Goal: Task Accomplishment & Management: Complete application form

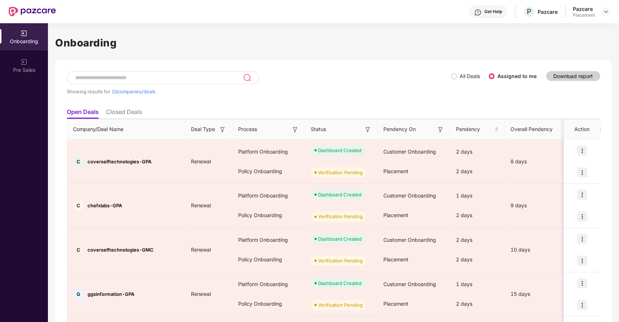
click at [312, 91] on div "Showing results for 10 companies/deals" at bounding box center [259, 92] width 384 height 6
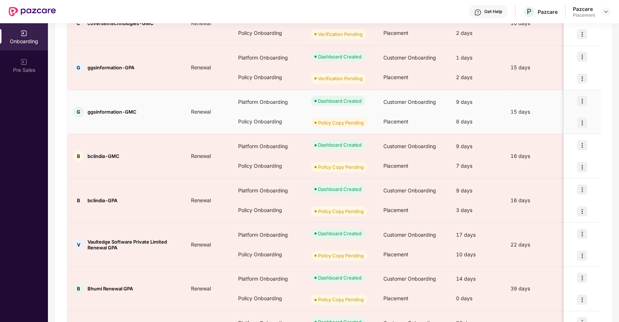
scroll to position [285, 0]
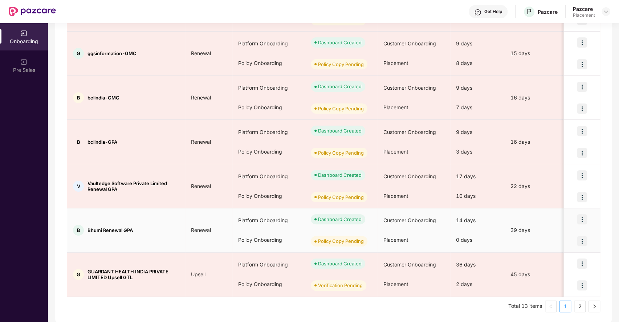
click at [579, 239] on img at bounding box center [582, 241] width 10 height 10
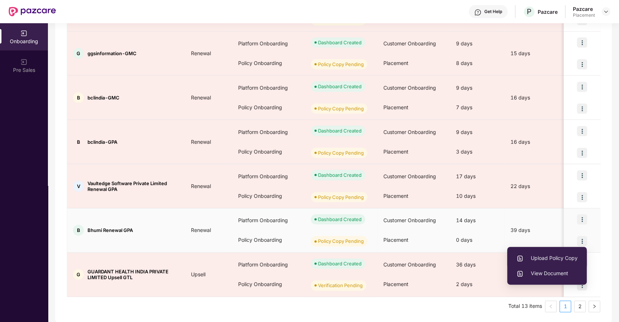
click at [543, 257] on span "Upload Policy Copy" at bounding box center [546, 258] width 61 height 8
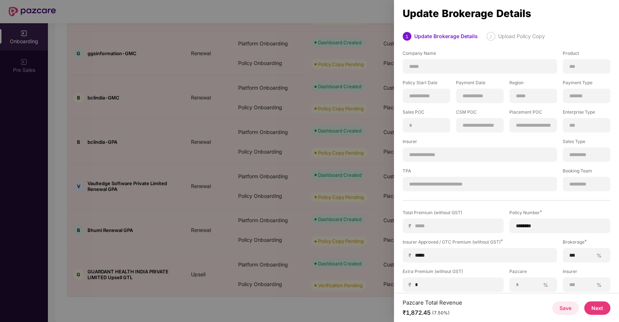
scroll to position [33, 0]
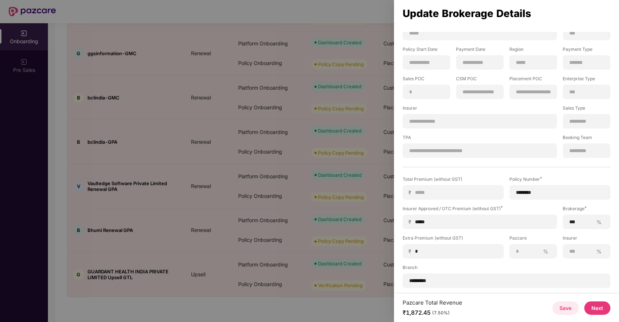
click at [597, 306] on button "Next" at bounding box center [597, 307] width 26 height 13
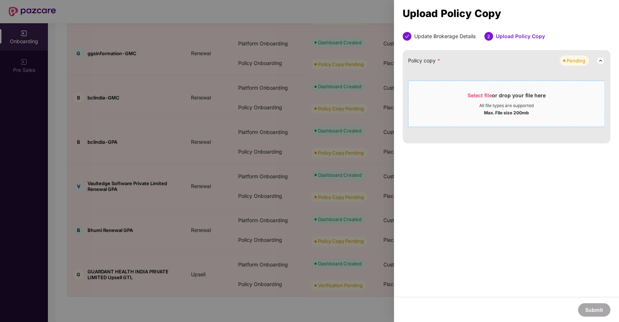
click at [477, 99] on div "Select file or drop your file here" at bounding box center [507, 97] width 78 height 11
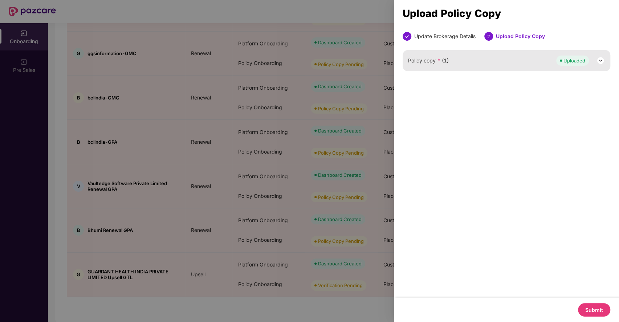
click at [585, 307] on button "Submit" at bounding box center [594, 309] width 32 height 13
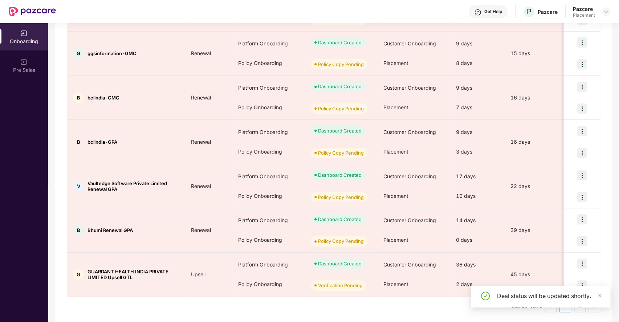
click at [546, 314] on div "Showing results for 10 companies/deals All Deals Assigned to me Download report…" at bounding box center [333, 49] width 557 height 549
click at [597, 293] on icon "close" at bounding box center [599, 295] width 5 height 5
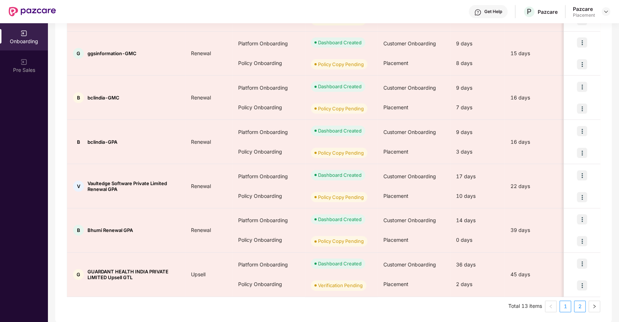
click at [579, 303] on link "2" at bounding box center [579, 306] width 11 height 11
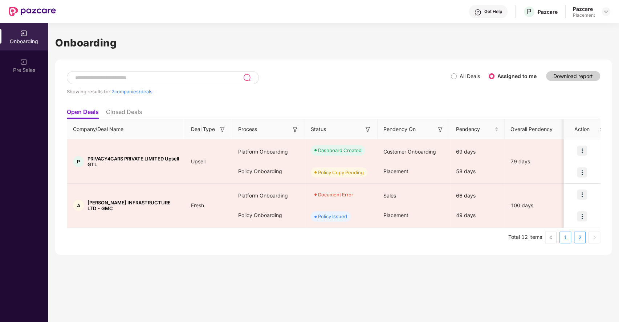
click at [566, 237] on link "1" at bounding box center [565, 237] width 11 height 11
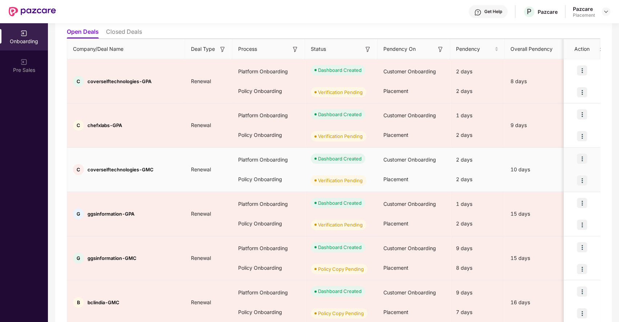
scroll to position [285, 0]
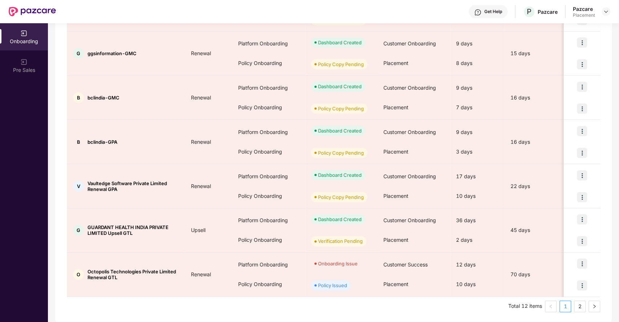
click at [585, 302] on ul "Total 12 items 1 2" at bounding box center [333, 307] width 533 height 12
click at [577, 305] on link "2" at bounding box center [579, 306] width 11 height 11
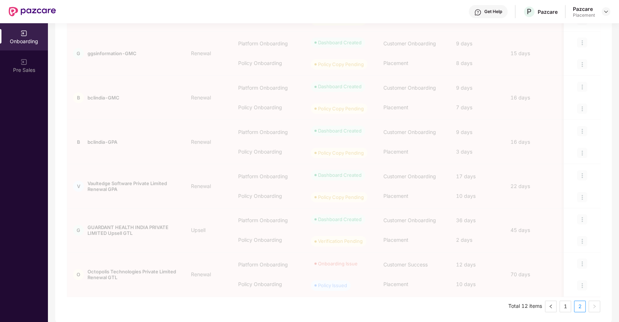
scroll to position [0, 0]
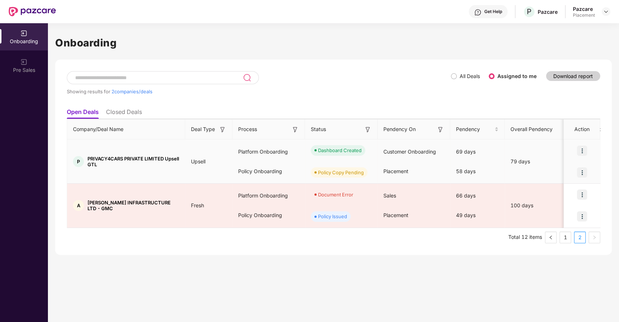
click at [581, 170] on img at bounding box center [582, 172] width 10 height 10
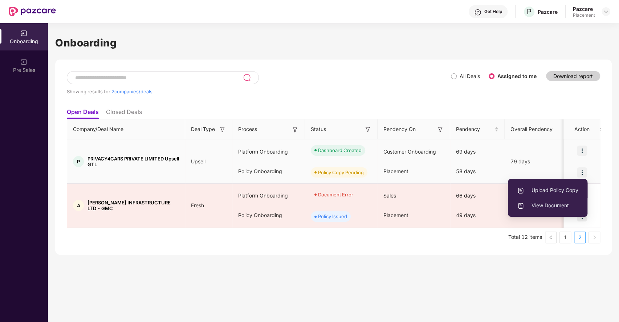
click at [545, 191] on span "Upload Policy Copy" at bounding box center [547, 190] width 61 height 8
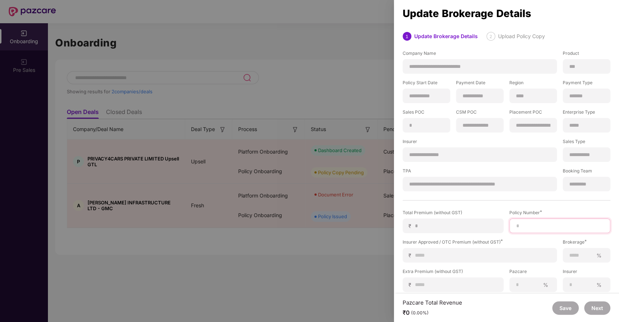
click at [534, 225] on input at bounding box center [560, 226] width 89 height 8
paste input "********"
type input "********"
click at [435, 252] on input at bounding box center [483, 256] width 136 height 8
type input "*"
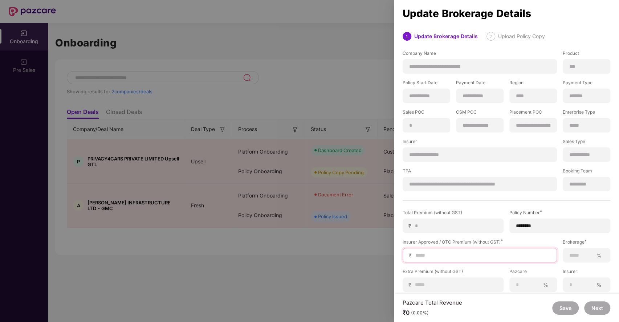
type input "*"
type input "**"
type input "***"
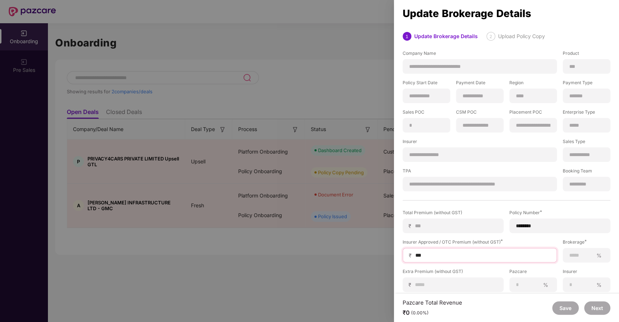
type input "****"
type input "*****"
click at [579, 255] on input at bounding box center [581, 256] width 24 height 8
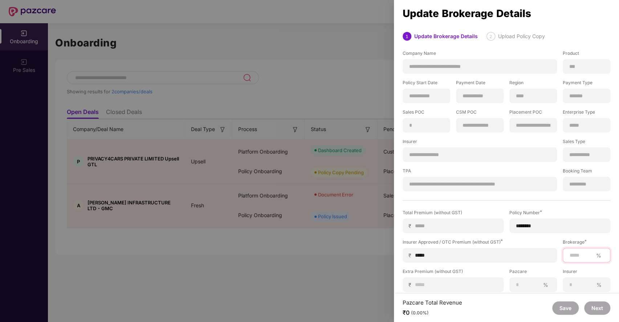
type input "***"
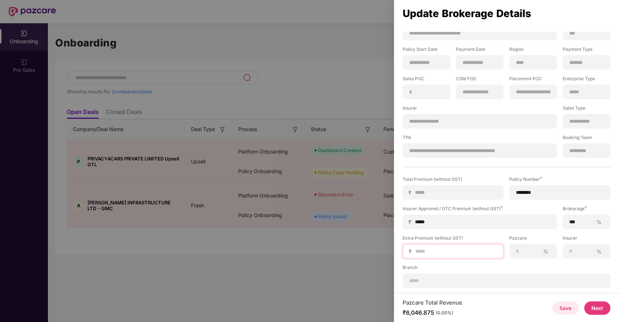
click at [427, 249] on input at bounding box center [456, 252] width 83 height 8
type input "*"
click at [434, 277] on input at bounding box center [506, 281] width 195 height 8
type input "**********"
click at [598, 306] on button "Next" at bounding box center [597, 307] width 26 height 13
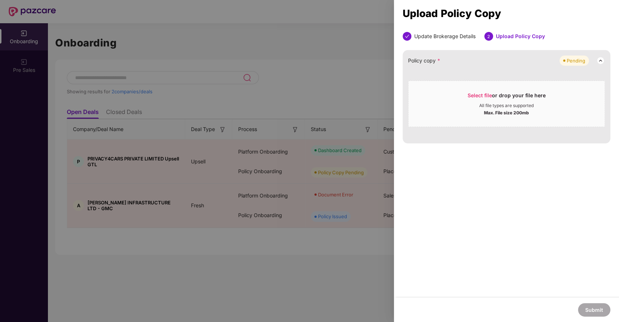
scroll to position [0, 0]
click at [483, 95] on span "Select file" at bounding box center [480, 95] width 24 height 6
click at [473, 95] on span "Select file" at bounding box center [480, 95] width 24 height 6
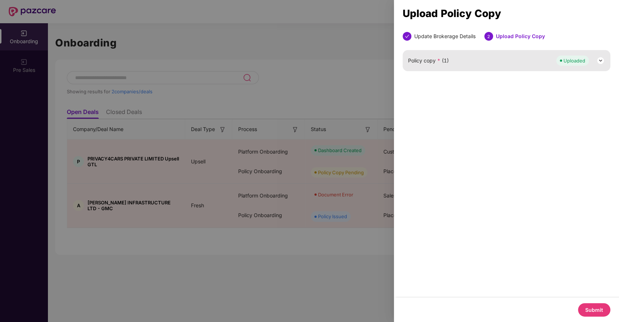
click at [593, 307] on button "Submit" at bounding box center [594, 309] width 32 height 13
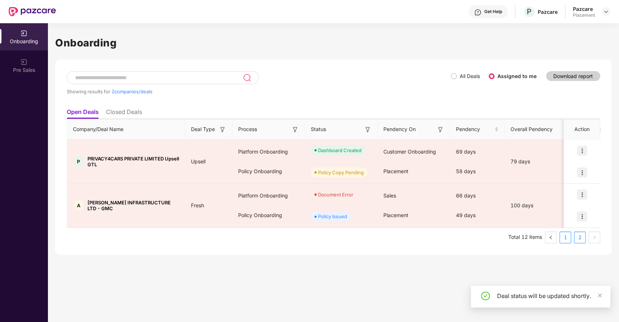
click at [566, 234] on link "1" at bounding box center [565, 237] width 11 height 11
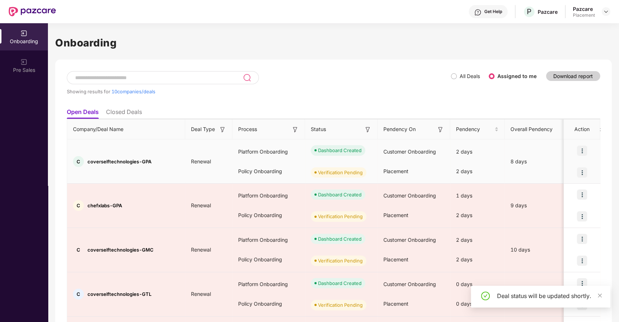
scroll to position [285, 0]
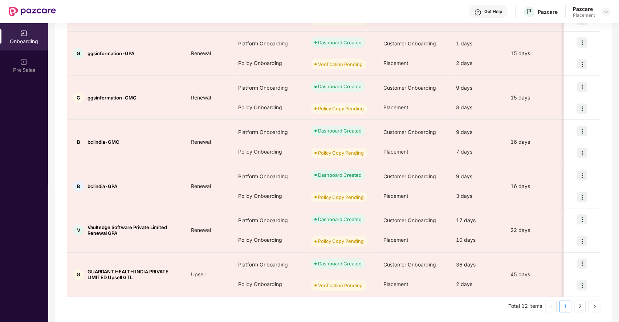
click at [341, 310] on div "Showing results for 10 companies/deals All Deals Assigned to me Download report…" at bounding box center [333, 49] width 557 height 549
click at [579, 303] on link "2" at bounding box center [579, 306] width 11 height 11
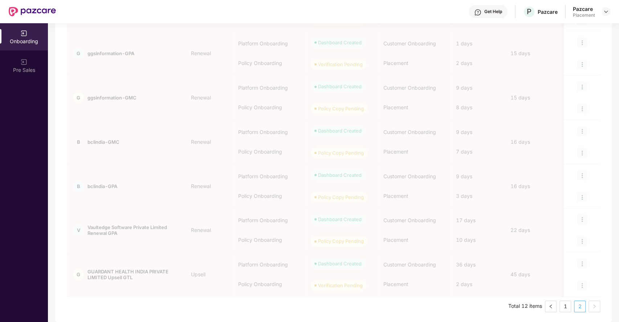
scroll to position [0, 0]
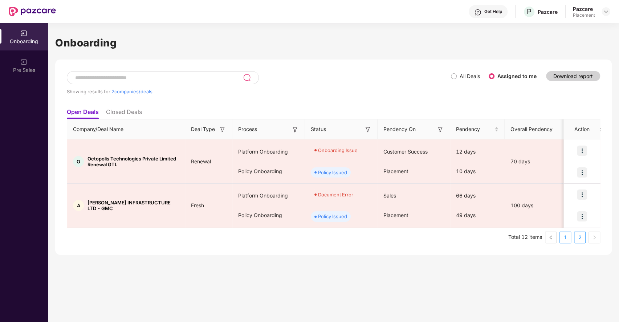
click at [565, 233] on link "1" at bounding box center [565, 237] width 11 height 11
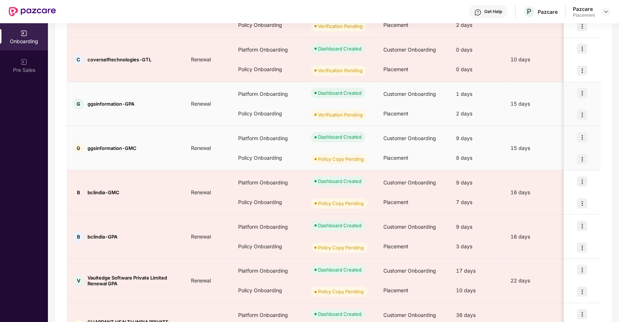
scroll to position [234, 0]
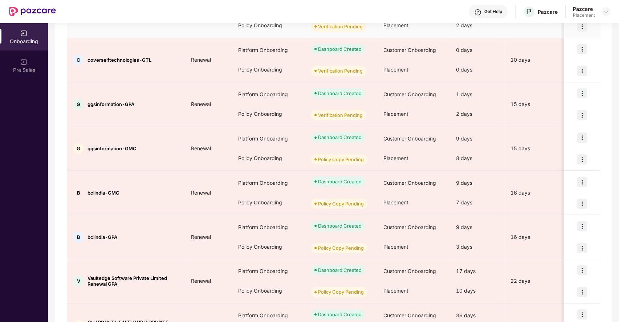
click at [551, 36] on td "10 days" at bounding box center [536, 16] width 62 height 44
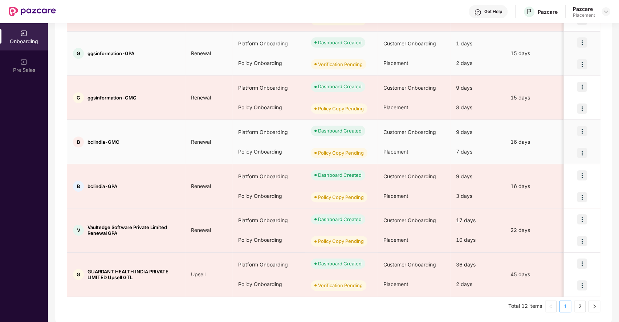
scroll to position [0, 0]
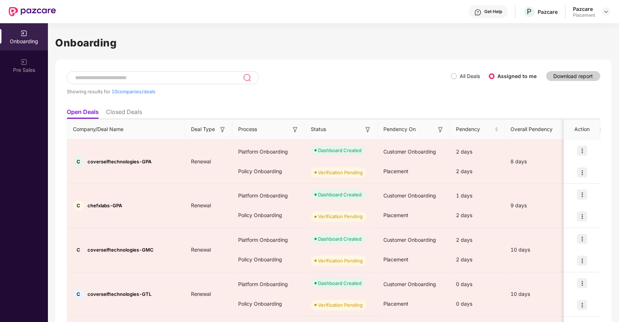
click at [313, 80] on div "Showing results for 10 companies/deals" at bounding box center [259, 87] width 384 height 33
click at [317, 73] on div "Showing results for 10 companies/deals" at bounding box center [259, 87] width 384 height 33
click at [302, 76] on div "Showing results for 10 companies/deals" at bounding box center [259, 87] width 384 height 33
